Goal: Task Accomplishment & Management: Manage account settings

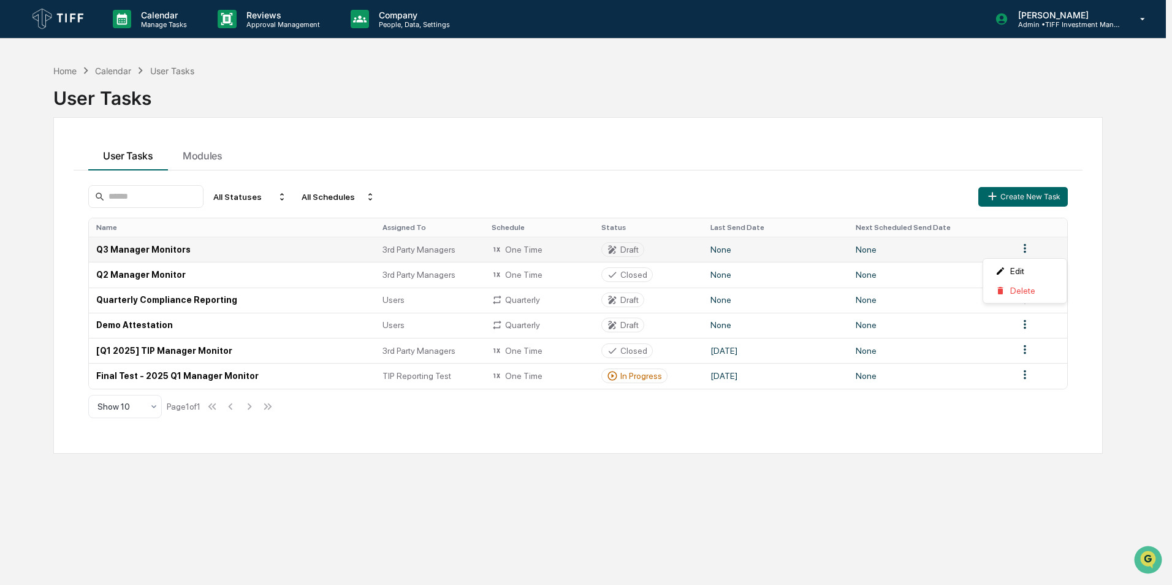
click at [1028, 250] on html "Calendar Manage Tasks Reviews Approval Management Company People, Data, Setting…" at bounding box center [586, 292] width 1172 height 585
click at [625, 251] on html "Calendar Manage Tasks Reviews Approval Management Company People, Data, Setting…" at bounding box center [586, 292] width 1172 height 585
click at [1003, 251] on td "None" at bounding box center [930, 249] width 162 height 25
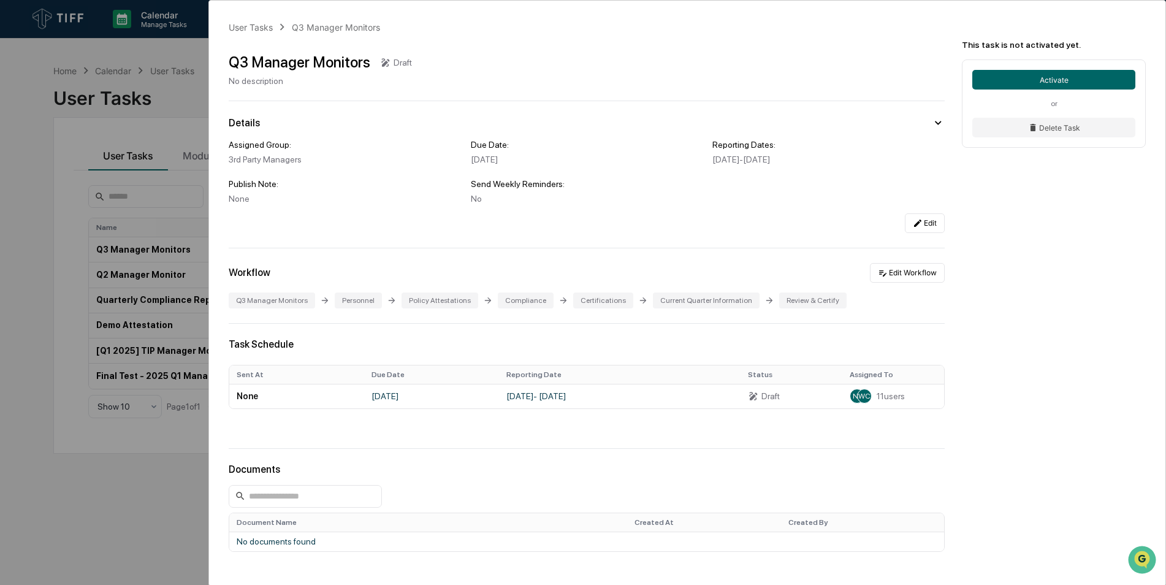
scroll to position [94, 0]
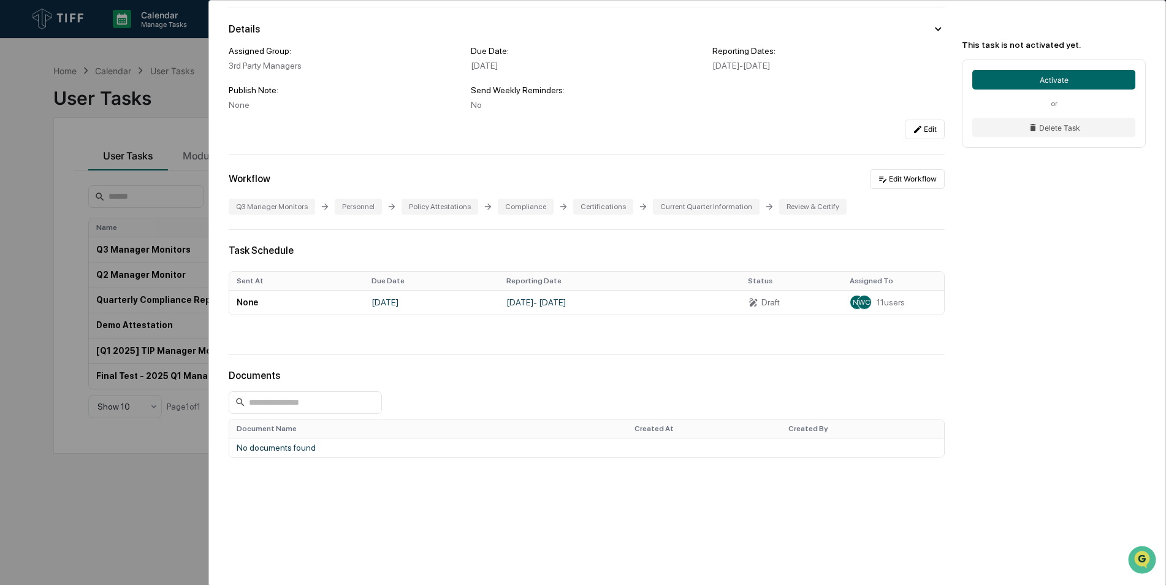
click at [1014, 227] on div "User Tasks Q3 Manager Monitors Q3 Manager Monitors Draft No description Details…" at bounding box center [687, 246] width 957 height 679
click at [570, 302] on td "September 2, 2025 - October 2, 2025" at bounding box center [620, 302] width 242 height 25
click at [926, 126] on button "Edit" at bounding box center [925, 130] width 40 height 20
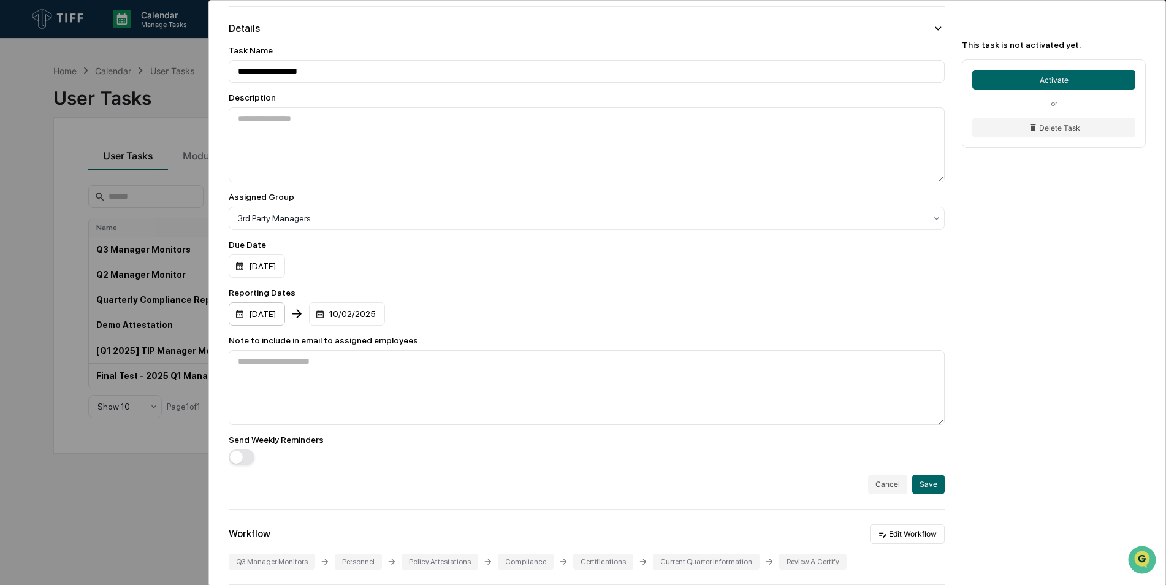
click at [264, 317] on div "09/02/2025" at bounding box center [257, 313] width 56 height 23
click at [383, 321] on div "10/02/2025" at bounding box center [347, 313] width 76 height 23
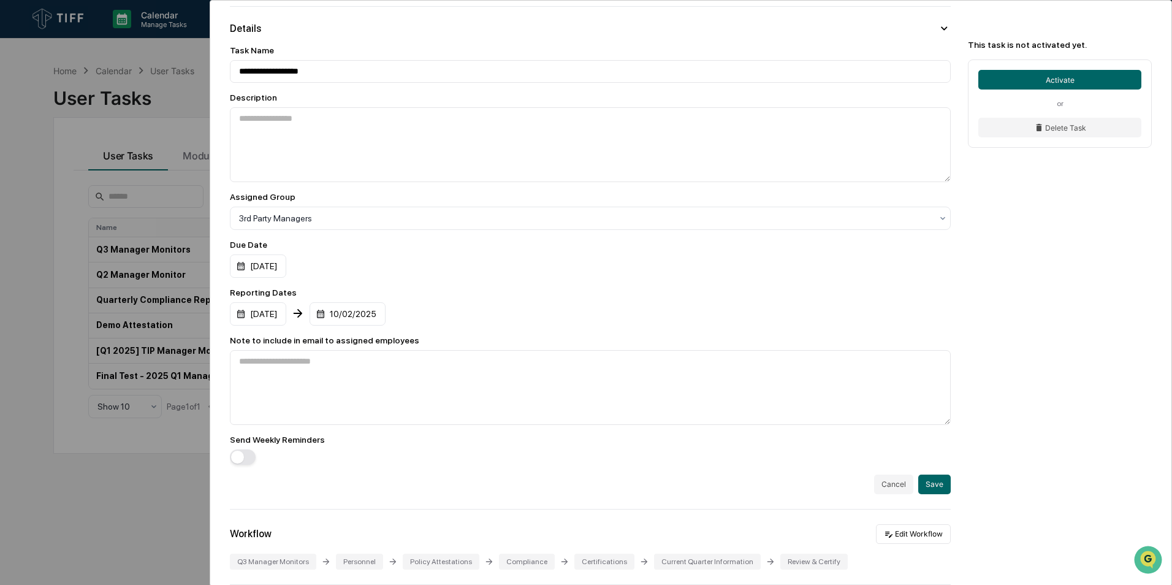
click at [546, 308] on div "07/01/2025 09/30/2025" at bounding box center [587, 313] width 716 height 23
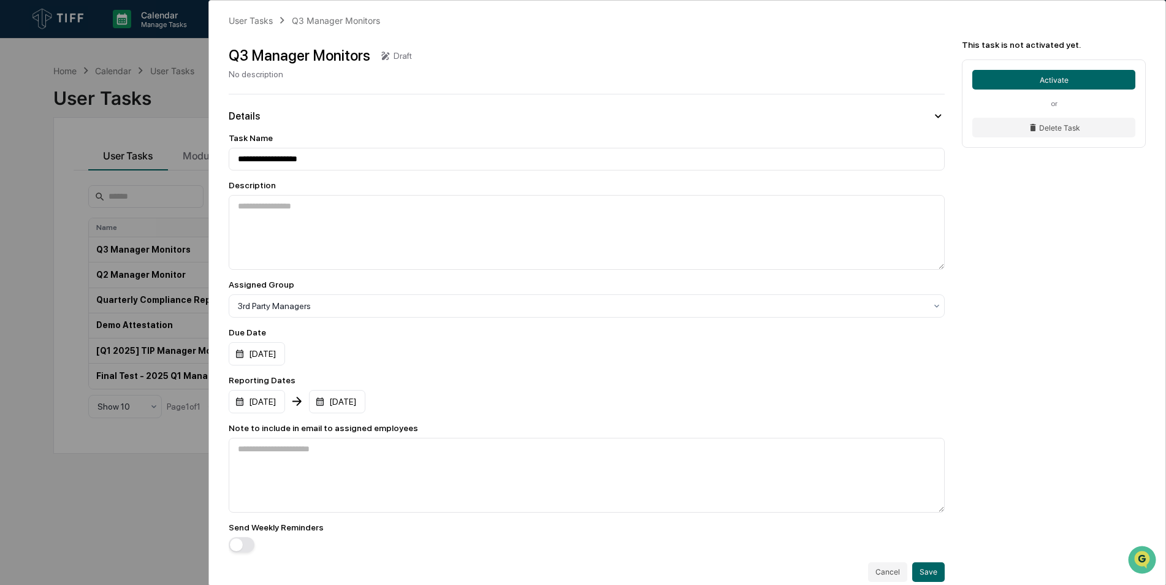
scroll to position [0, 0]
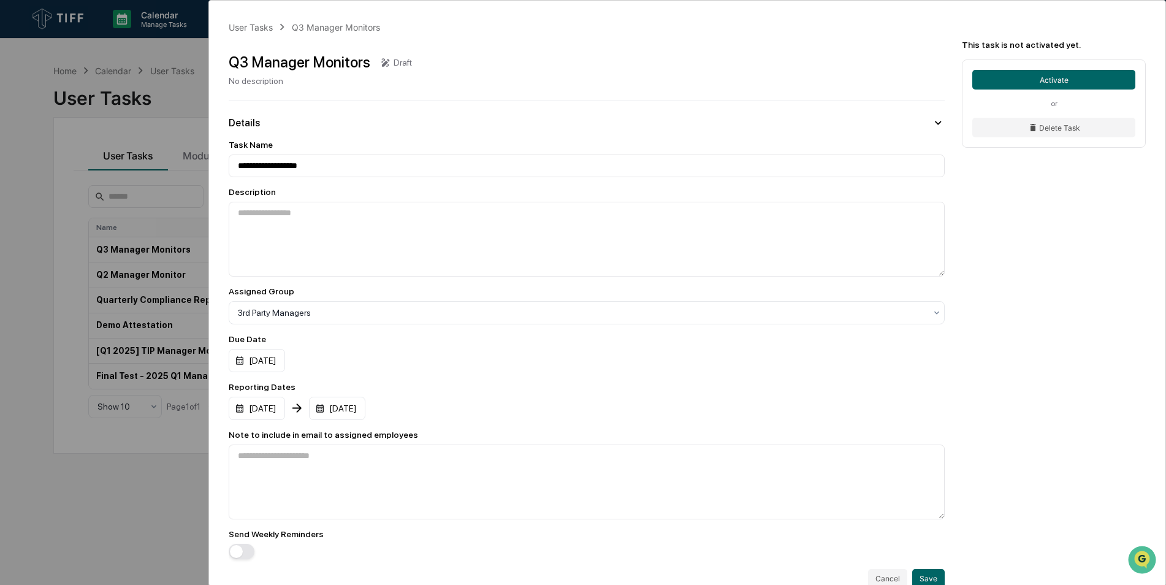
click at [113, 244] on div "**********" at bounding box center [583, 292] width 1166 height 585
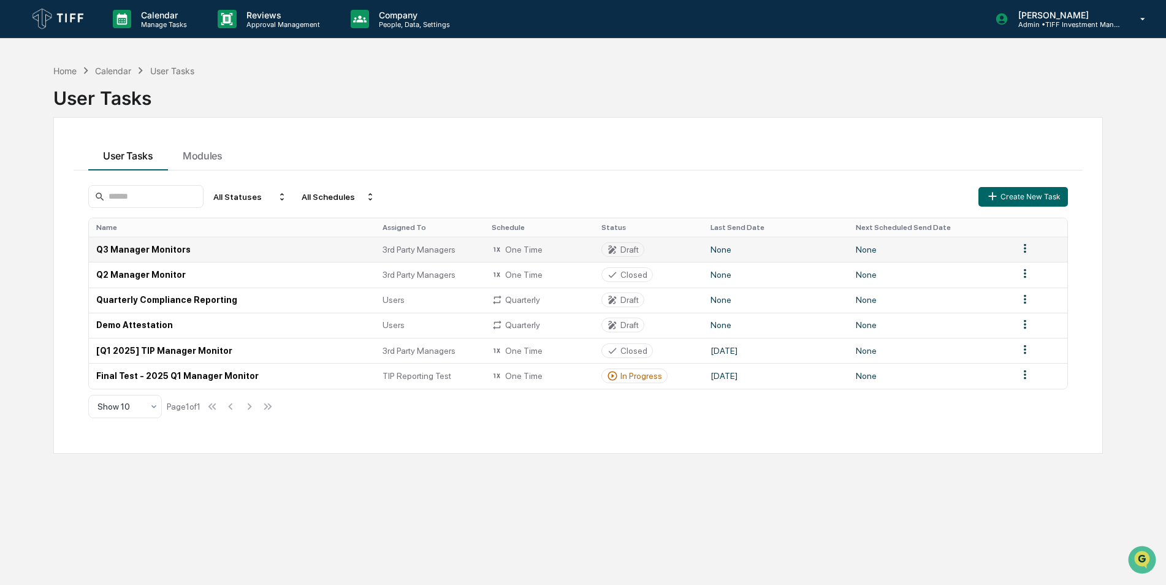
click at [119, 256] on td "Q3 Manager Monitors" at bounding box center [232, 249] width 286 height 25
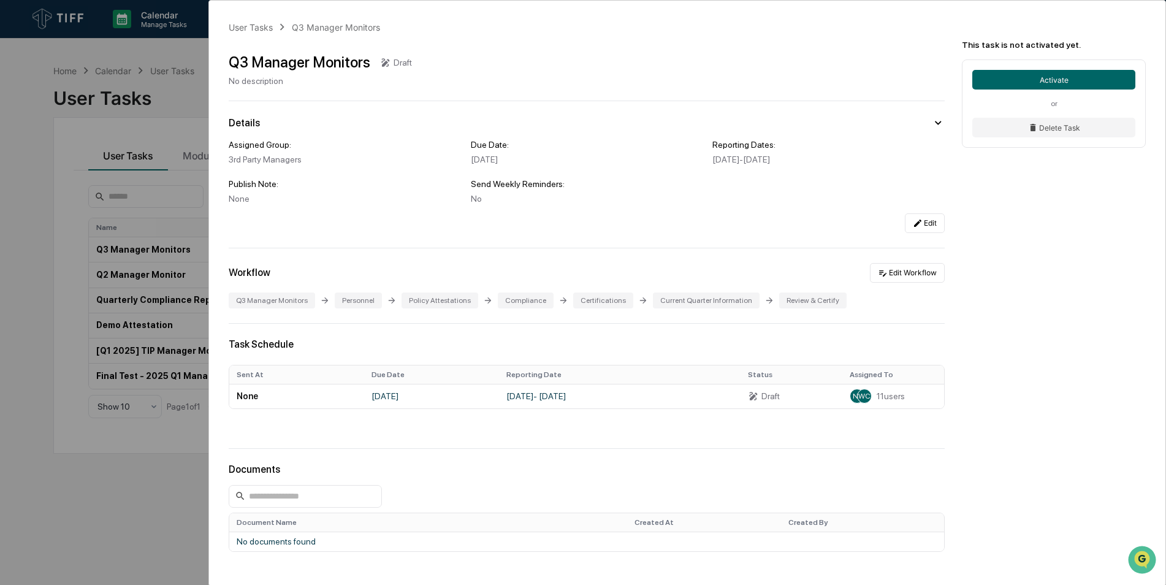
click at [121, 69] on div "User Tasks Q3 Manager Monitors Q3 Manager Monitors Draft No description Details…" at bounding box center [583, 292] width 1166 height 585
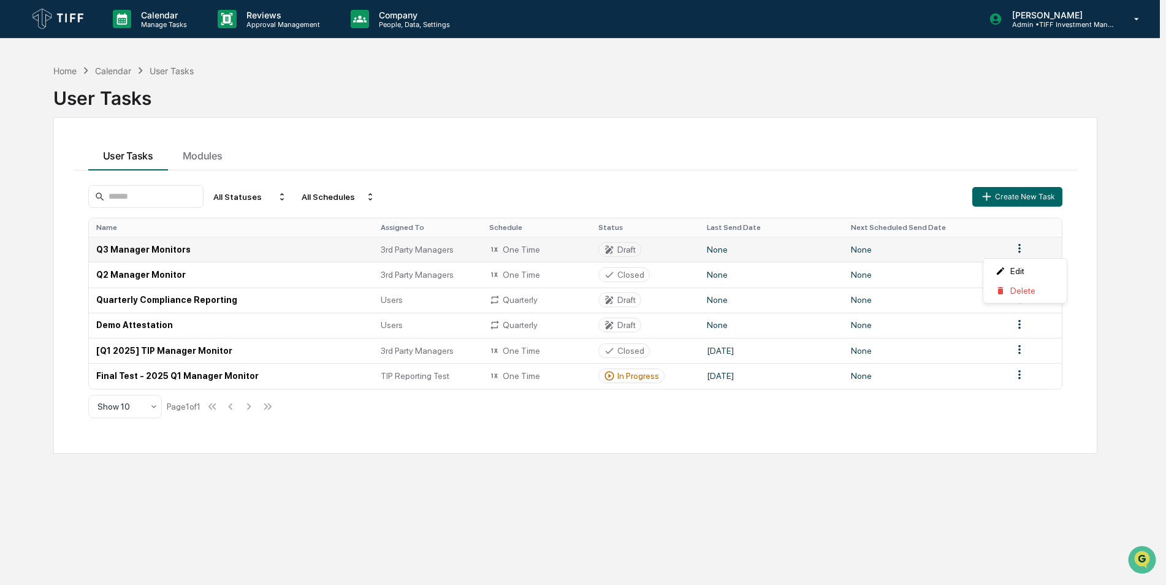
click at [1024, 250] on html "Calendar Manage Tasks Reviews Approval Management Company People, Data, Setting…" at bounding box center [583, 292] width 1166 height 585
click at [1028, 273] on div "Edit" at bounding box center [1025, 271] width 78 height 20
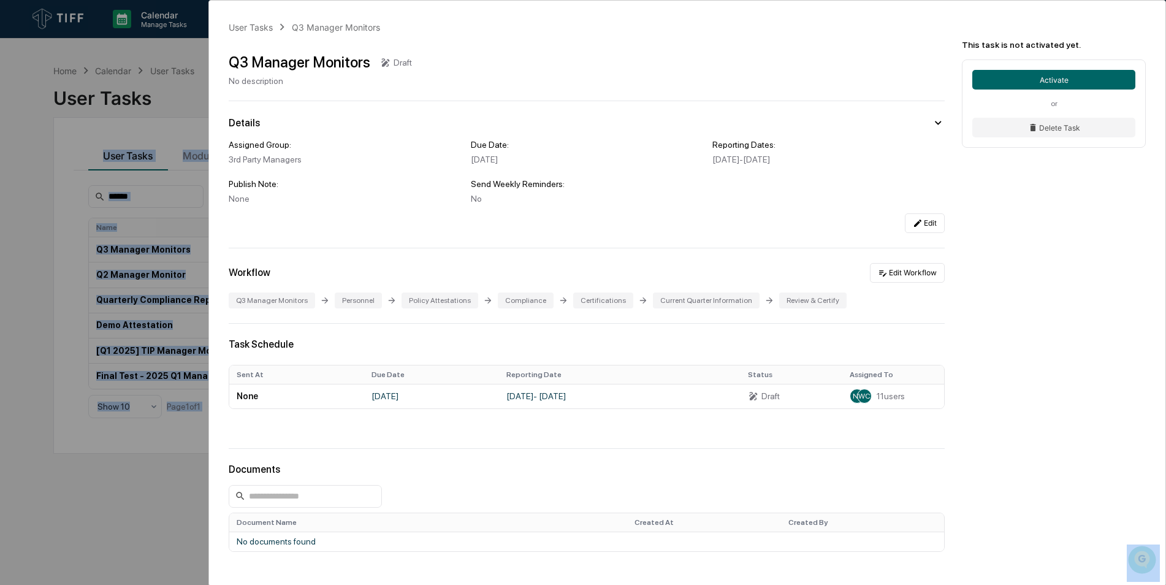
click at [0, 144] on html "Calendar Manage Tasks Reviews Approval Management Company People, Data, Setting…" at bounding box center [583, 292] width 1166 height 585
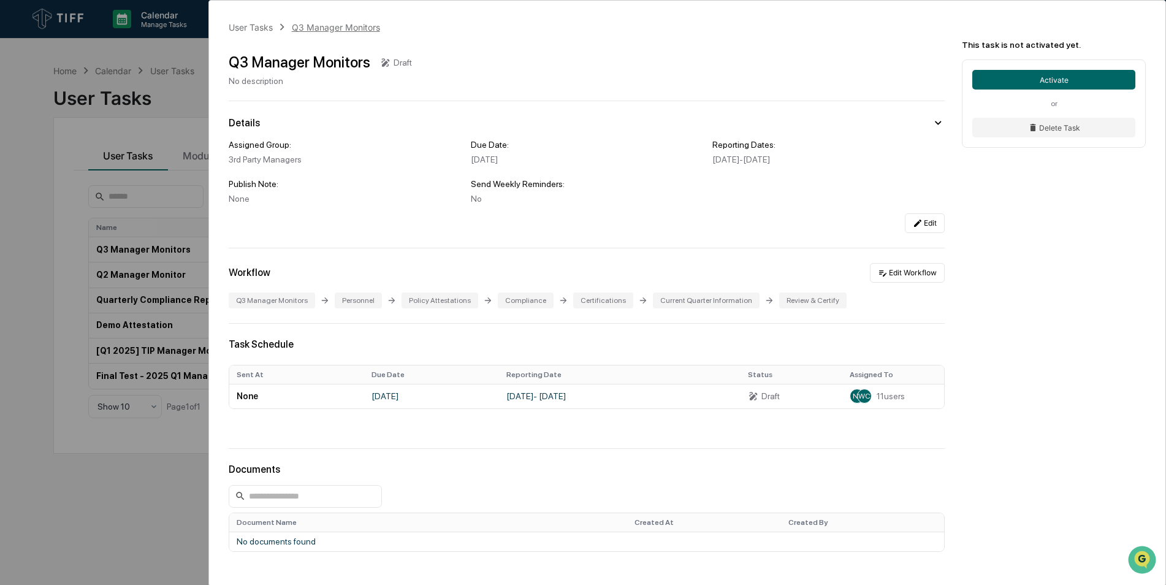
click at [318, 29] on div "Q3 Manager Monitors" at bounding box center [336, 27] width 88 height 10
click at [109, 124] on div "User Tasks Q3 Manager Monitors Q3 Manager Monitors Draft No description Details…" at bounding box center [583, 292] width 1166 height 585
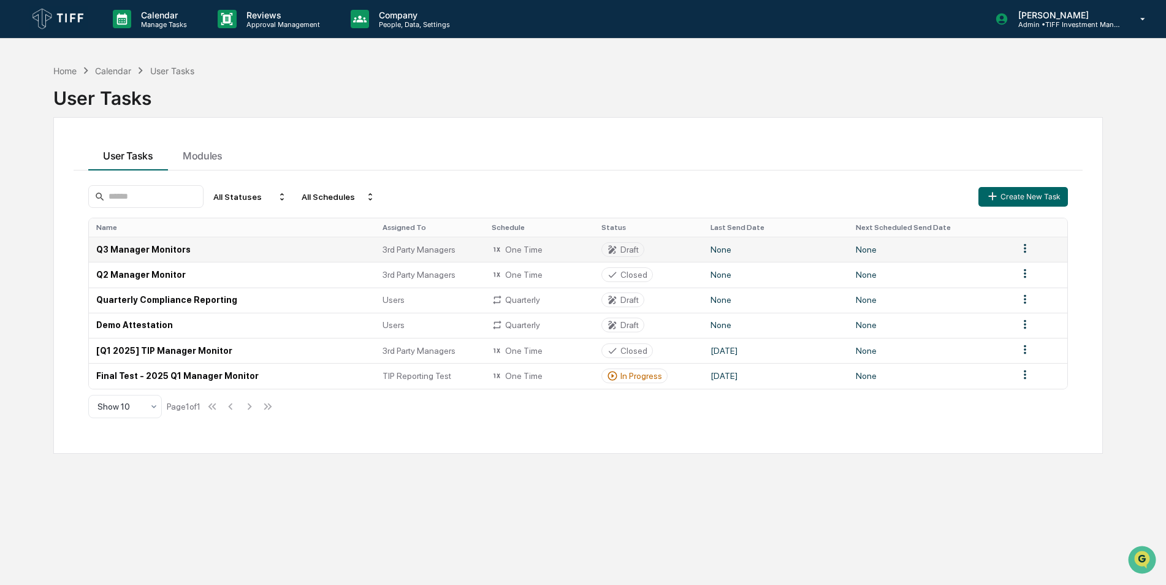
click at [115, 252] on td "Q3 Manager Monitors" at bounding box center [232, 249] width 286 height 25
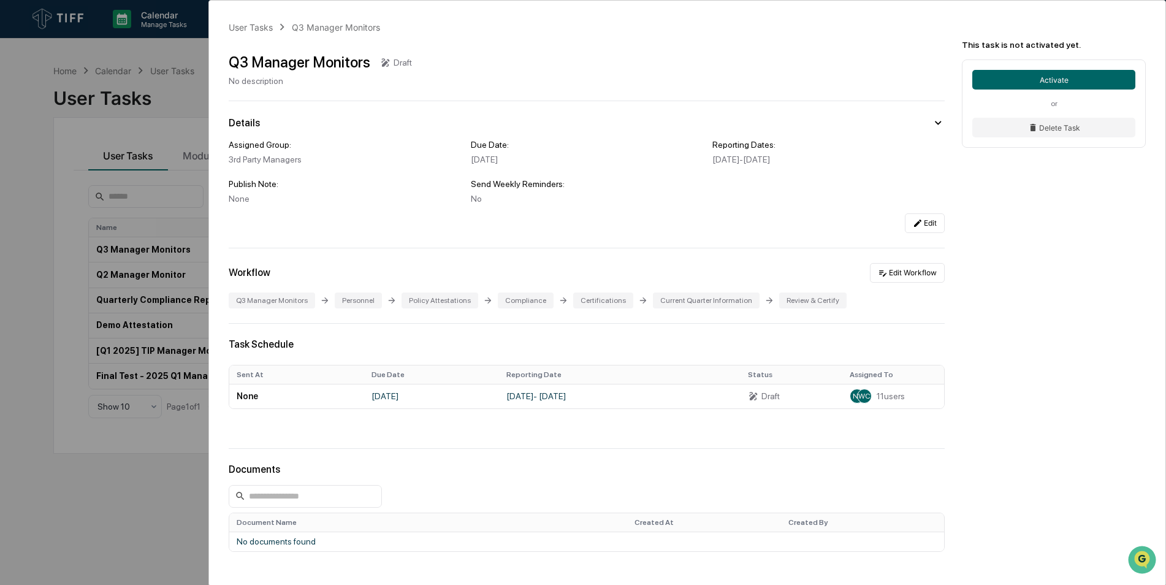
click at [6, 127] on div "User Tasks Q3 Manager Monitors Q3 Manager Monitors Draft No description Details…" at bounding box center [583, 292] width 1166 height 585
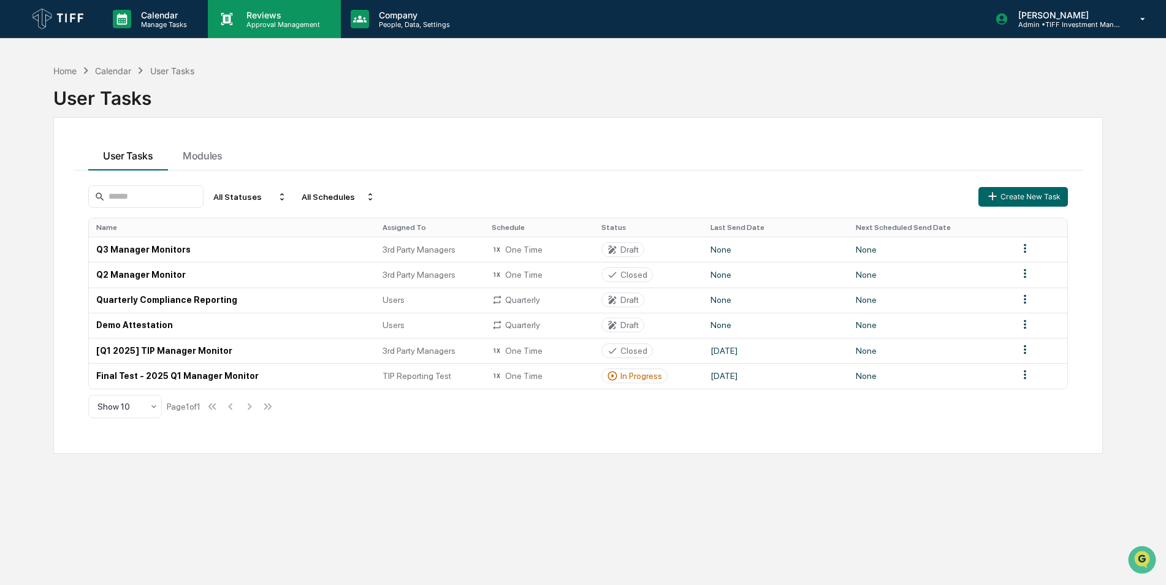
click at [265, 20] on p "Approval Management" at bounding box center [282, 24] width 90 height 9
click at [161, 22] on p "Manage Tasks" at bounding box center [162, 24] width 62 height 9
click at [162, 40] on div "Calendar Manage Tasks Reviews Approval Management Company People, Data, Setting…" at bounding box center [583, 321] width 1166 height 643
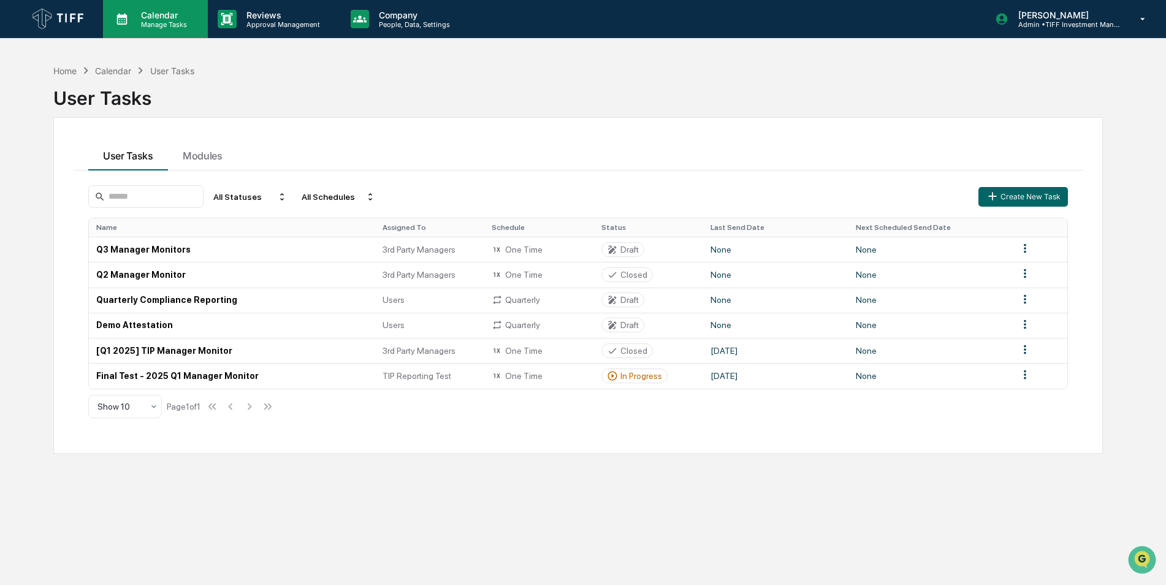
click at [165, 23] on p "Manage Tasks" at bounding box center [162, 24] width 62 height 9
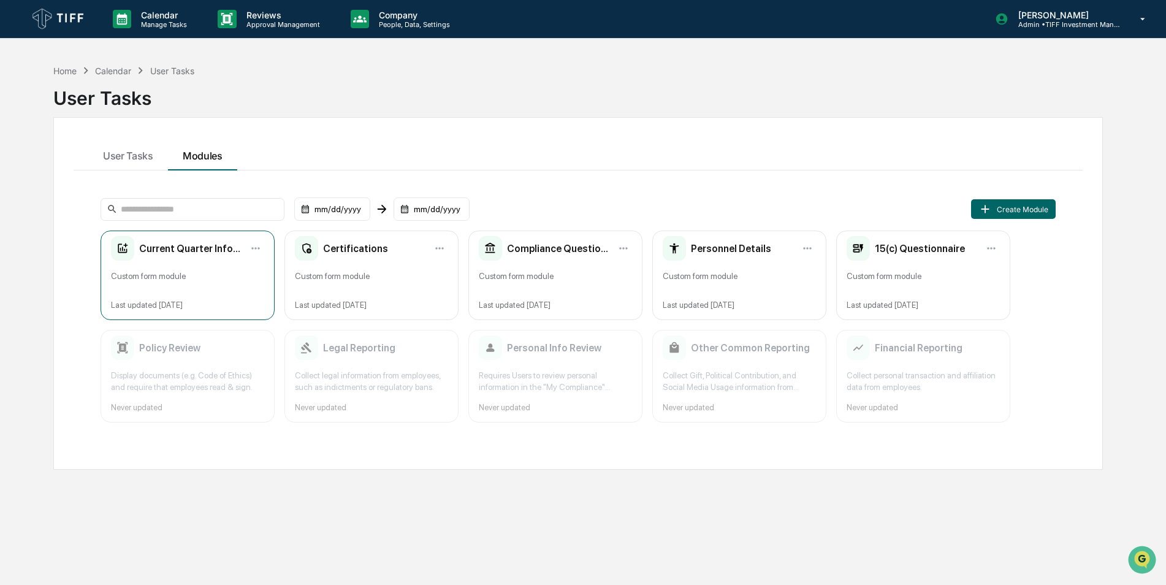
click at [207, 252] on h2 "Current Quarter Information" at bounding box center [190, 249] width 103 height 12
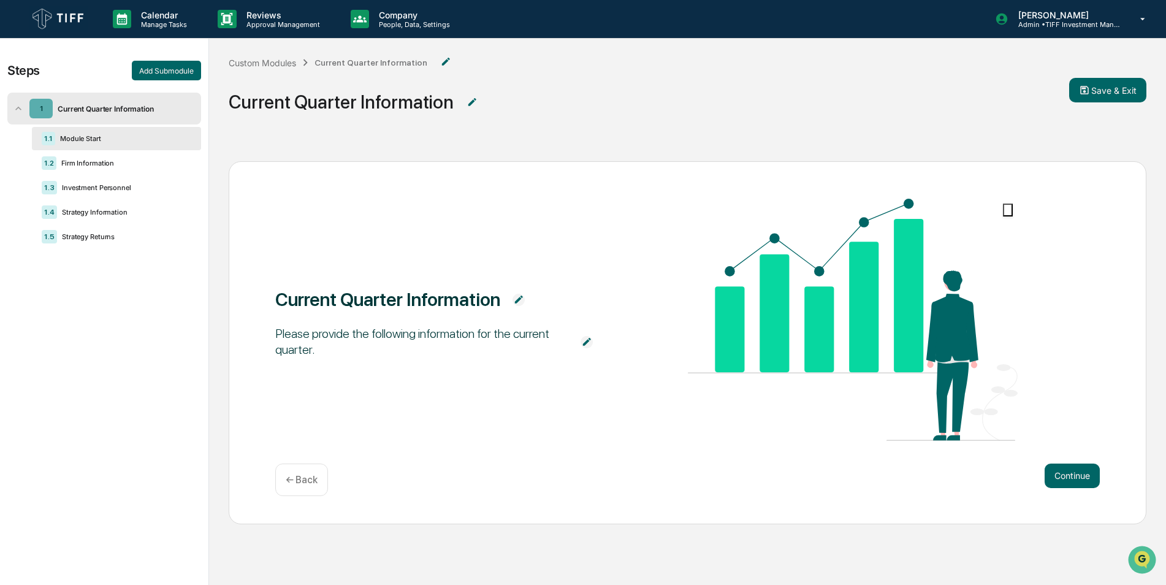
click at [101, 107] on div "Current Quarter Information" at bounding box center [122, 108] width 139 height 9
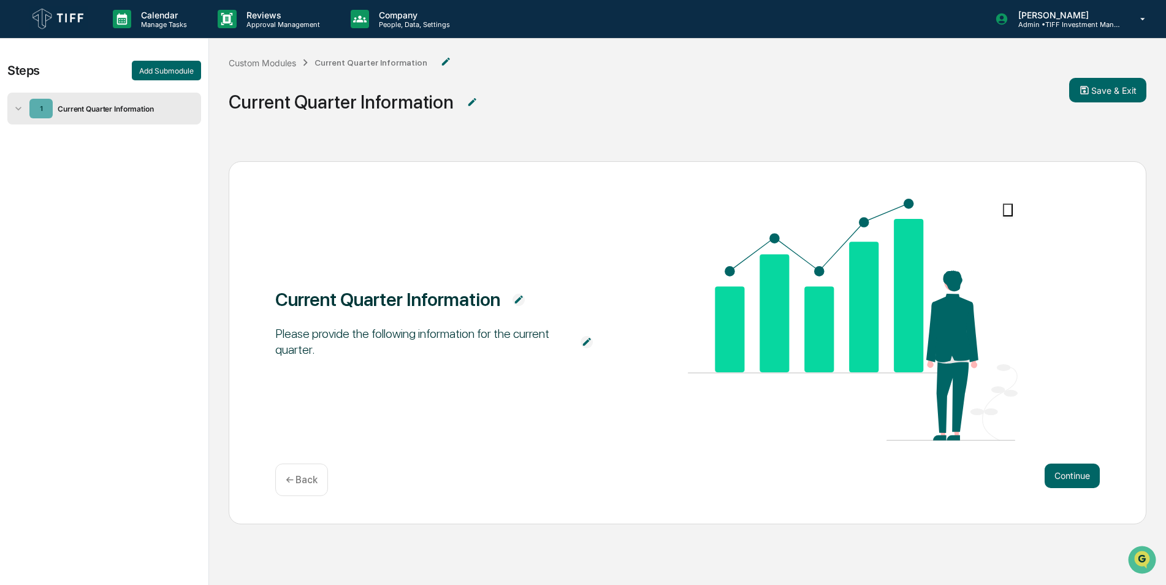
click at [94, 123] on div "1 Current Quarter Information" at bounding box center [104, 109] width 194 height 32
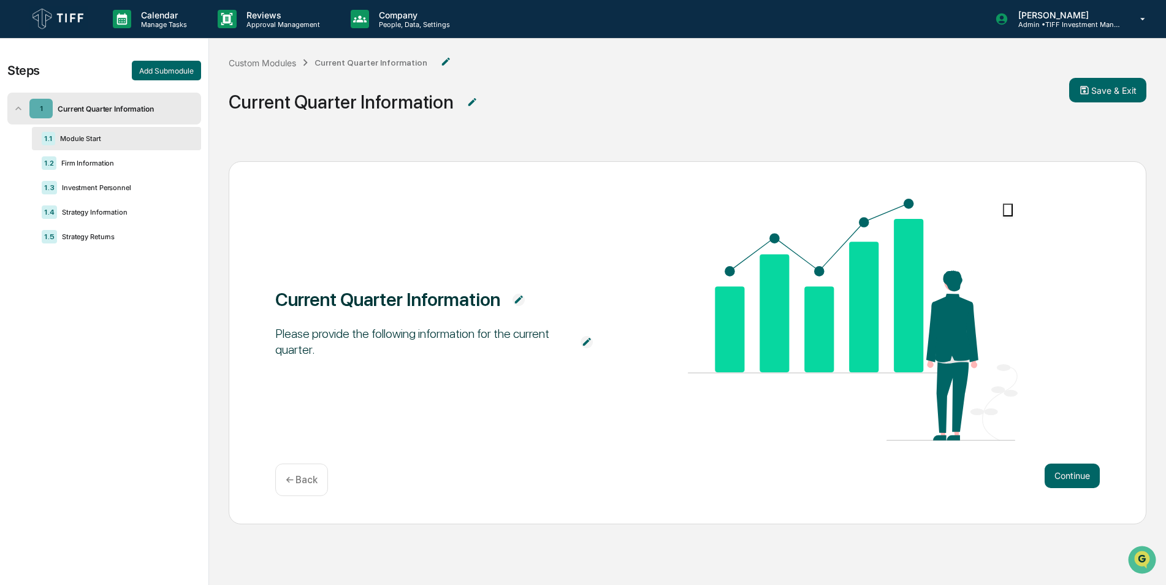
click at [84, 143] on div "1.1 Module Start" at bounding box center [116, 138] width 169 height 23
click at [82, 164] on div "Firm Information" at bounding box center [121, 163] width 130 height 9
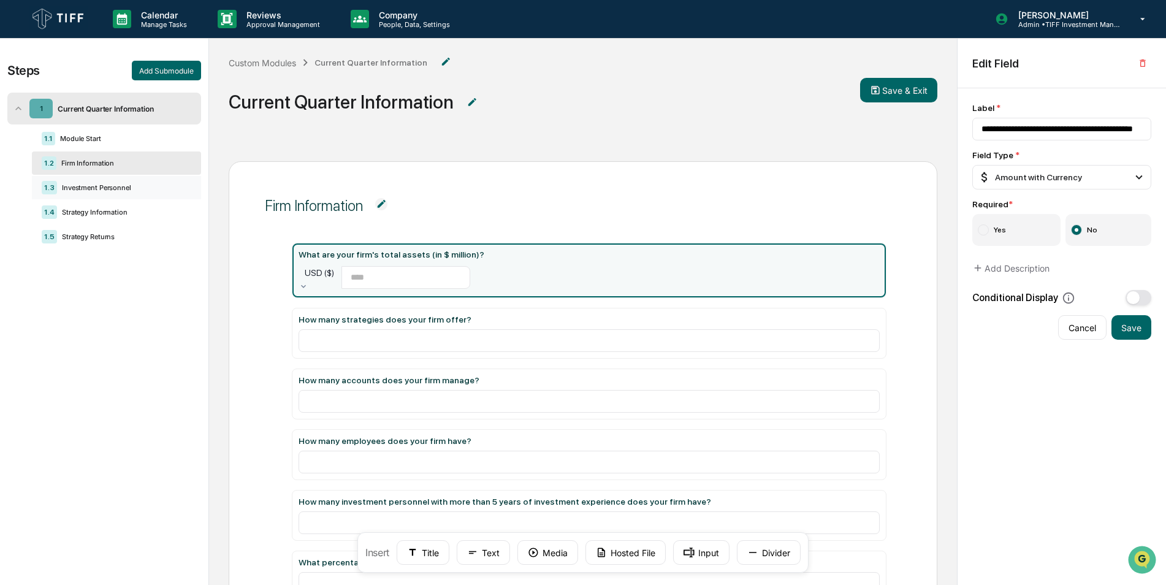
click at [86, 194] on div "1.3 Investment Personnel" at bounding box center [116, 187] width 169 height 23
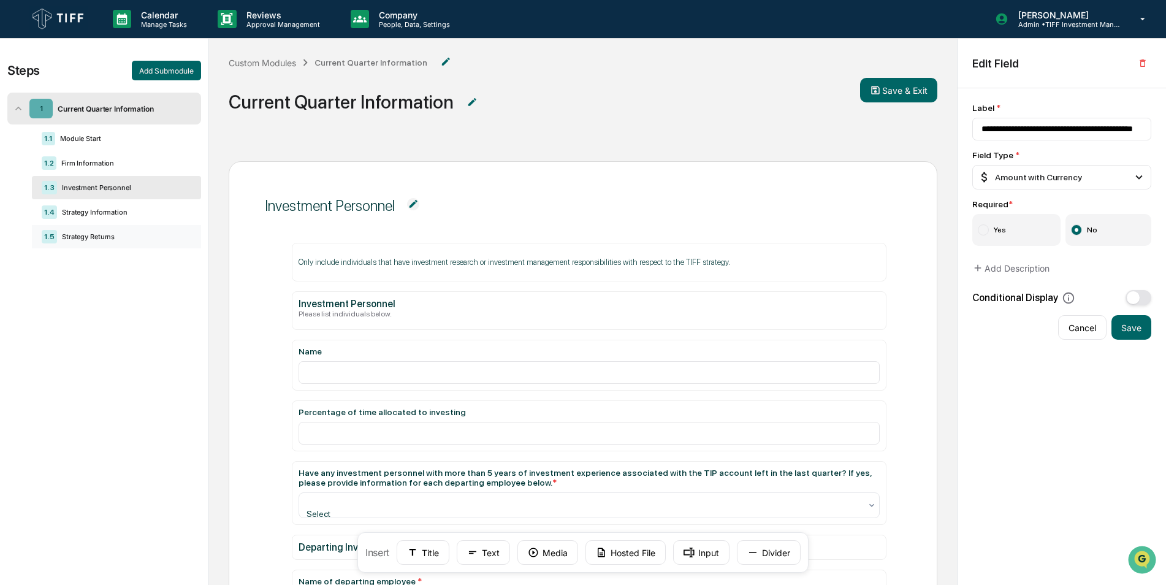
click at [91, 232] on div "1.5 Strategy Returns" at bounding box center [116, 236] width 169 height 23
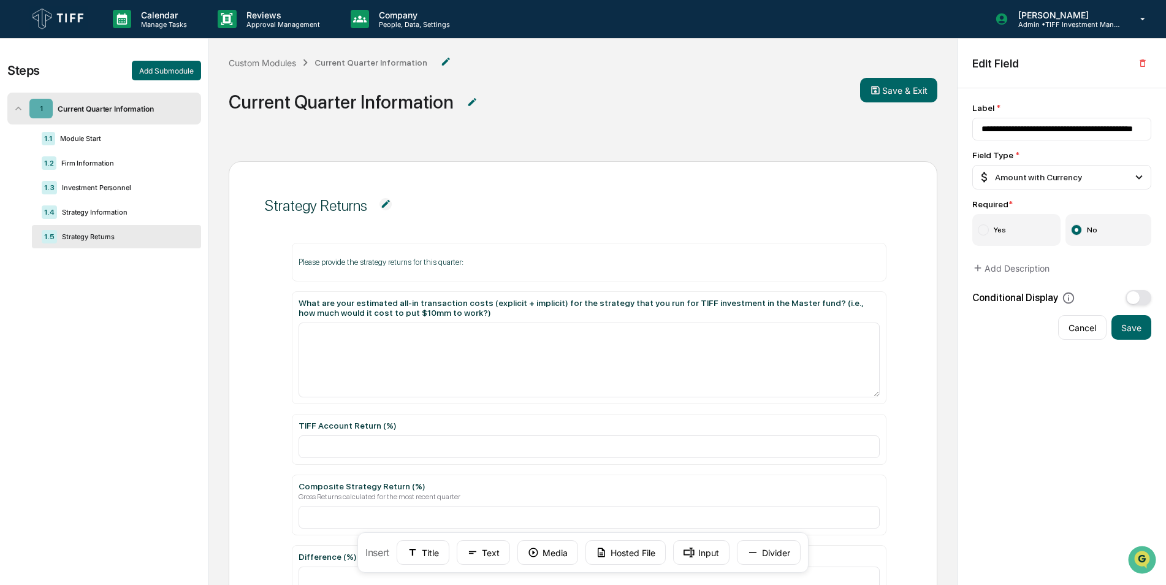
click at [71, 22] on img at bounding box center [58, 19] width 59 height 27
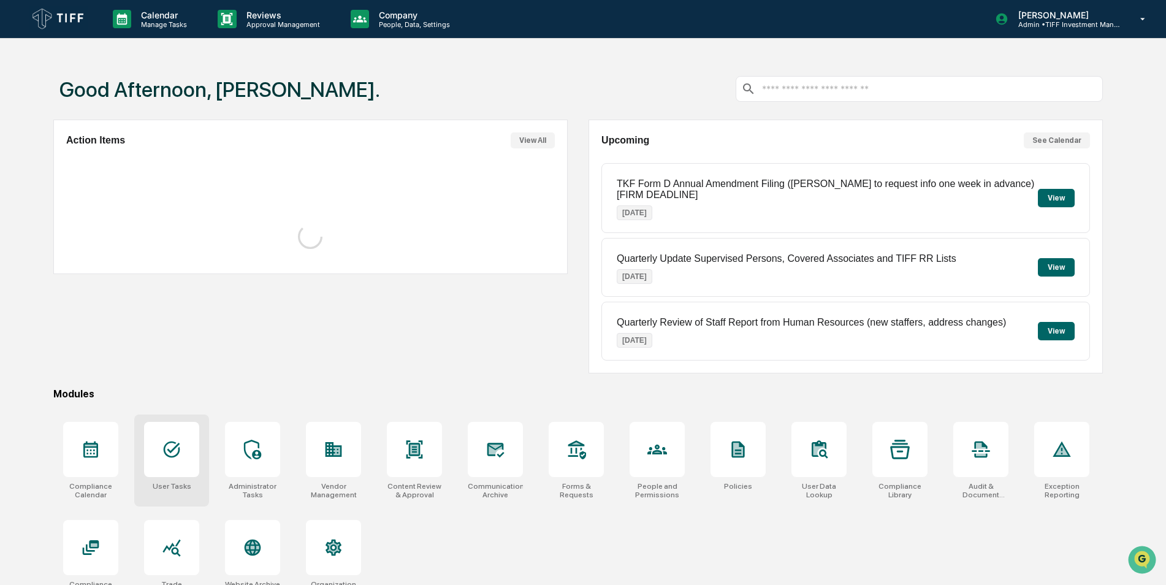
click at [183, 446] on div at bounding box center [171, 449] width 55 height 55
